Goal: Task Accomplishment & Management: Use online tool/utility

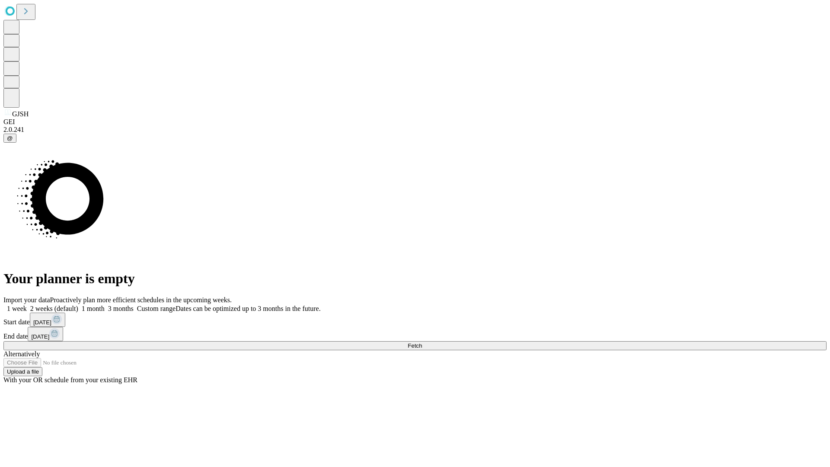
click at [422, 343] on span "Fetch" at bounding box center [415, 346] width 14 height 6
